Goal: Information Seeking & Learning: Learn about a topic

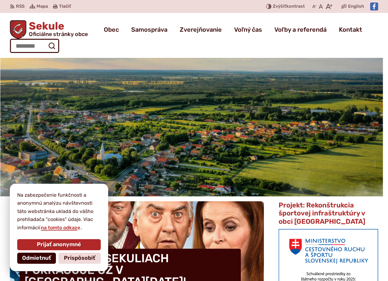
click at [41, 256] on span "Odmietnuť" at bounding box center [36, 257] width 29 height 7
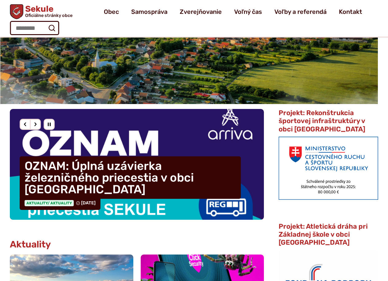
scroll to position [61, 0]
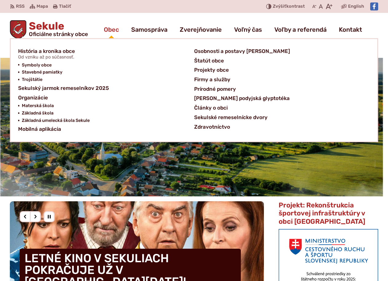
click at [112, 28] on span "Obec" at bounding box center [111, 29] width 15 height 17
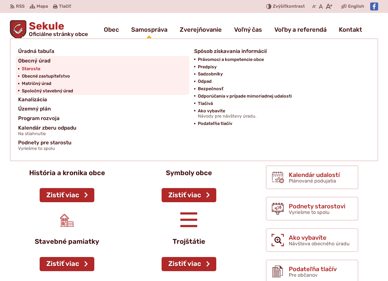
click at [31, 69] on span "Starosta" at bounding box center [31, 68] width 18 height 7
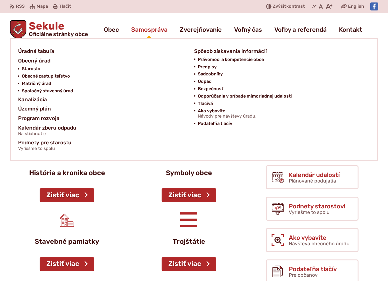
click at [155, 27] on span "Samospráva" at bounding box center [149, 29] width 36 height 17
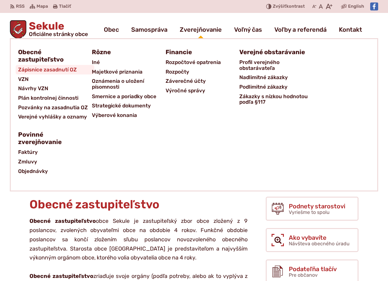
click at [53, 70] on span "Zápisnice zasadnutí OZ" at bounding box center [47, 70] width 59 height 10
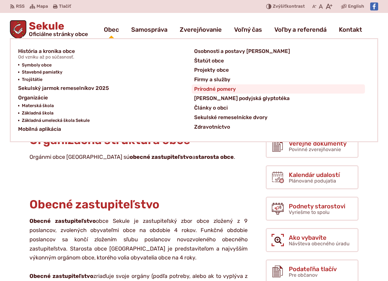
click at [216, 88] on span "Prírodné pomery" at bounding box center [215, 89] width 42 height 10
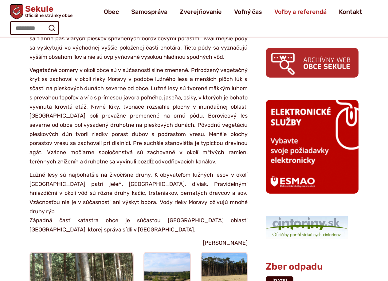
scroll to position [307, 0]
